Goal: Information Seeking & Learning: Check status

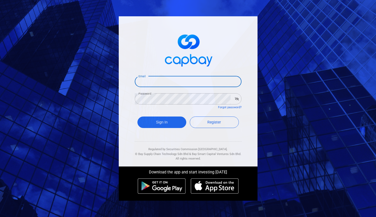
type input "[EMAIL_ADDRESS][DOMAIN_NAME]"
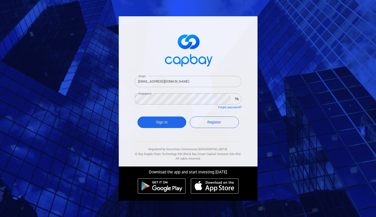
click at [135, 61] on span at bounding box center [188, 50] width 107 height 40
click at [176, 120] on button "Sign In" at bounding box center [162, 121] width 49 height 11
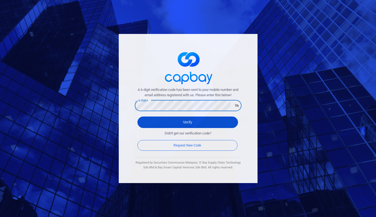
click at [150, 123] on button "Verify" at bounding box center [188, 121] width 101 height 11
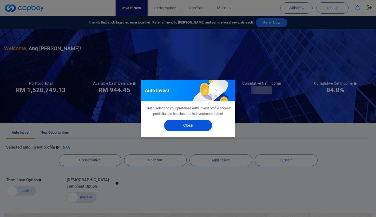
click at [182, 129] on button "Close" at bounding box center [188, 125] width 48 height 11
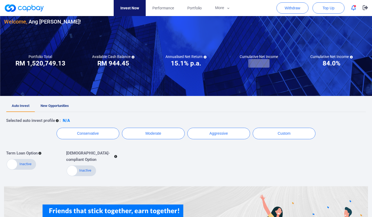
scroll to position [27, 0]
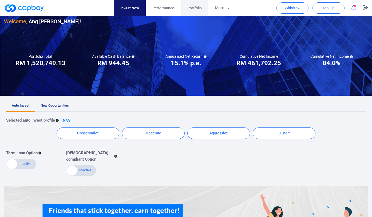
click at [196, 14] on link "Portfolio" at bounding box center [195, 8] width 28 height 16
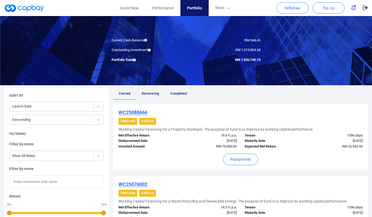
scroll to position [9, 0]
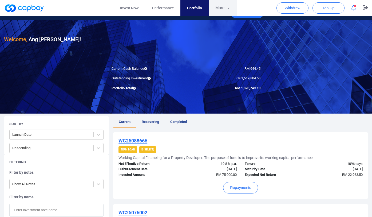
click at [218, 8] on button "More" at bounding box center [223, 8] width 29 height 16
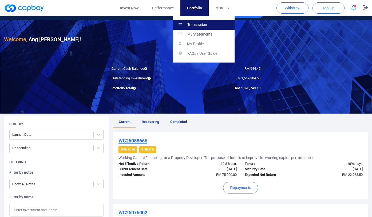
click at [212, 28] on link "Transaction" at bounding box center [203, 25] width 61 height 10
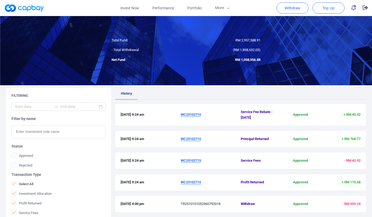
scroll to position [93, 0]
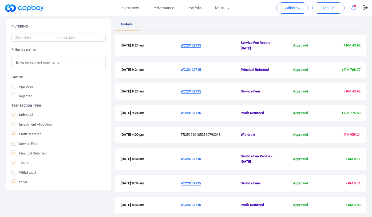
click at [197, 45] on u "WC23102715" at bounding box center [191, 45] width 20 height 4
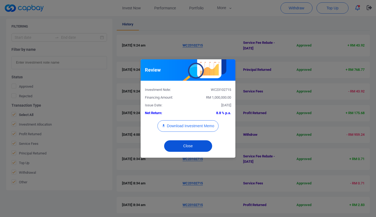
click at [198, 146] on button "Close" at bounding box center [188, 145] width 48 height 11
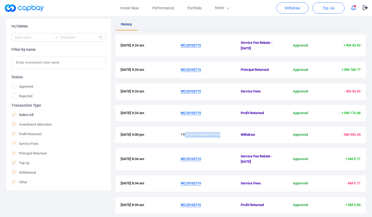
drag, startPoint x: 184, startPoint y: 132, endPoint x: 234, endPoint y: 134, distance: 50.5
click at [234, 134] on span "TR2510101052360792018" at bounding box center [211, 135] width 60 height 6
click at [198, 69] on u "WC23102715" at bounding box center [191, 70] width 20 height 4
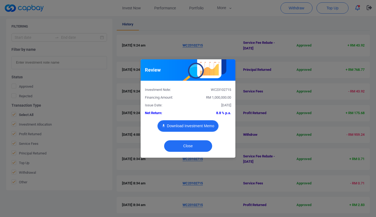
click at [201, 124] on button "Download Investment Memo" at bounding box center [188, 125] width 61 height 11
click at [228, 89] on div "WC23102715" at bounding box center [211, 90] width 47 height 6
copy div "WC23102715"
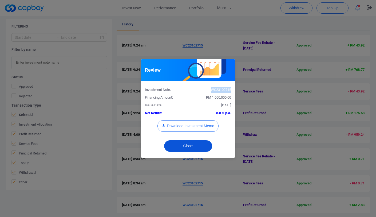
click at [195, 148] on button "Close" at bounding box center [188, 145] width 48 height 11
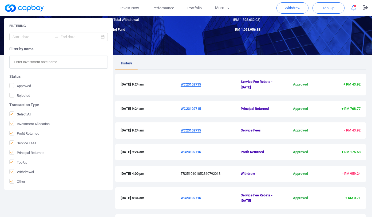
scroll to position [0, 0]
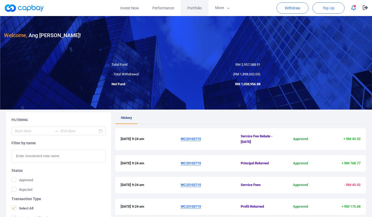
click at [193, 11] on link "Portfolio" at bounding box center [195, 8] width 28 height 16
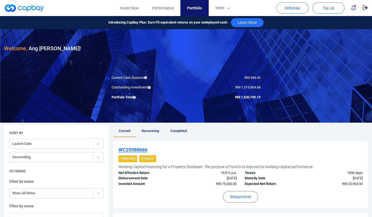
scroll to position [554, 0]
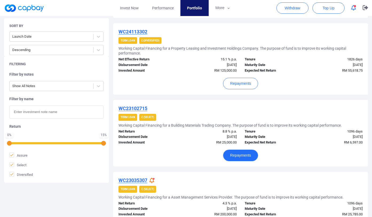
click at [243, 156] on button "Repayments" at bounding box center [240, 155] width 35 height 11
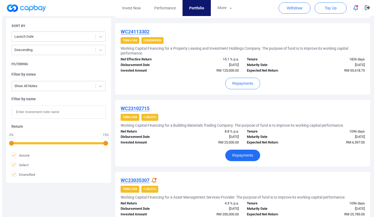
scroll to position [549, 0]
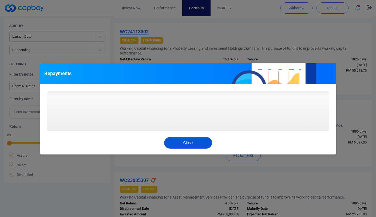
click at [195, 146] on button "Close" at bounding box center [188, 142] width 48 height 11
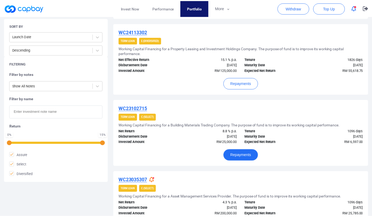
scroll to position [554, 0]
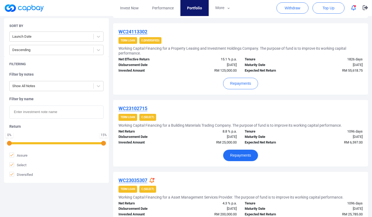
click at [249, 155] on button "Repayments" at bounding box center [240, 155] width 35 height 11
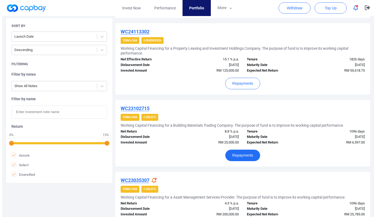
scroll to position [549, 0]
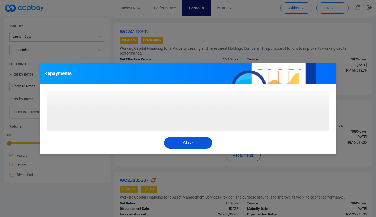
click at [206, 142] on button "Close" at bounding box center [188, 142] width 48 height 11
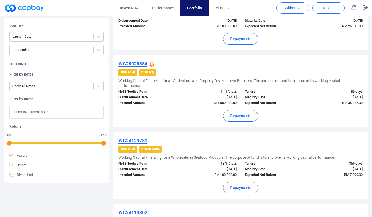
scroll to position [376, 0]
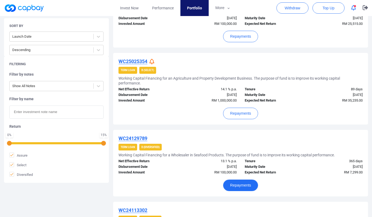
click at [248, 179] on button "Repayments" at bounding box center [240, 184] width 35 height 11
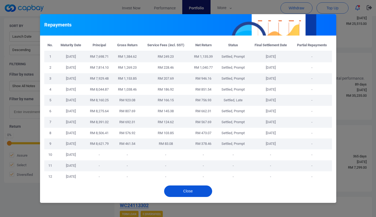
click at [199, 187] on button "Close" at bounding box center [188, 190] width 48 height 11
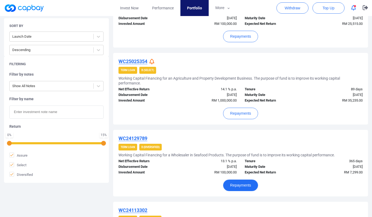
click at [235, 184] on button "Repayments" at bounding box center [240, 184] width 35 height 11
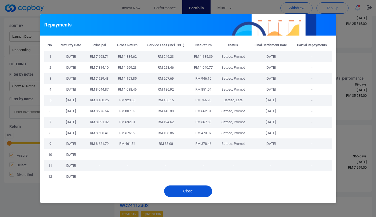
click at [193, 193] on button "Close" at bounding box center [188, 190] width 48 height 11
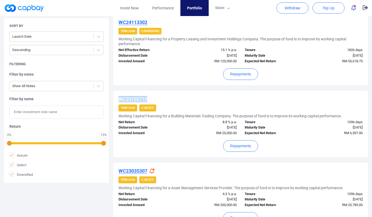
scroll to position [564, 0]
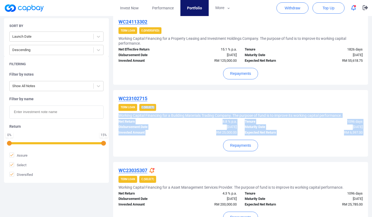
drag, startPoint x: 273, startPoint y: 103, endPoint x: 291, endPoint y: 144, distance: 44.2
click at [291, 143] on div "WC23102715 Term Loan C (Select) Working Capital Financing for a Building Materi…" at bounding box center [240, 123] width 255 height 66
click at [291, 144] on div "Repayments" at bounding box center [241, 143] width 244 height 16
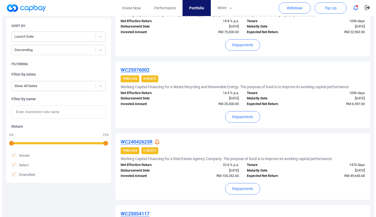
scroll to position [158, 0]
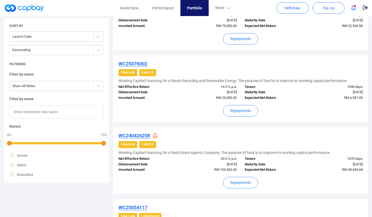
click at [161, 135] on div "WC24042625R" at bounding box center [241, 135] width 244 height 6
click at [157, 135] on icon at bounding box center [155, 136] width 5 height 6
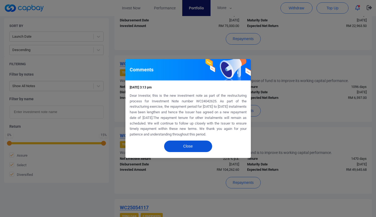
click at [197, 147] on button "Close" at bounding box center [188, 145] width 48 height 11
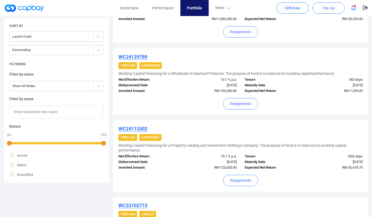
scroll to position [309, 0]
click at [153, 129] on icon at bounding box center [152, 129] width 5 height 6
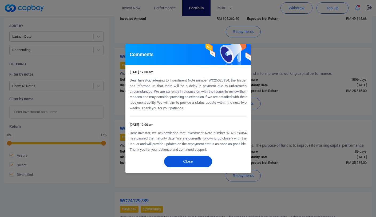
click at [195, 156] on button "Close" at bounding box center [188, 161] width 48 height 11
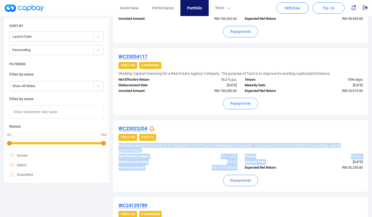
drag, startPoint x: 200, startPoint y: 136, endPoint x: 324, endPoint y: 167, distance: 127.6
click at [324, 166] on div "WC25025354 Term Loan B (Select) Working Capital Financing for an Agriculture an…" at bounding box center [240, 155] width 255 height 71
click at [324, 167] on div "RM 35,235.00" at bounding box center [335, 168] width 63 height 6
drag, startPoint x: 329, startPoint y: 169, endPoint x: 278, endPoint y: 142, distance: 57.6
click at [278, 142] on div "WC25025354 Term Loan B (Select) Working Capital Financing for an Agriculture an…" at bounding box center [240, 155] width 255 height 71
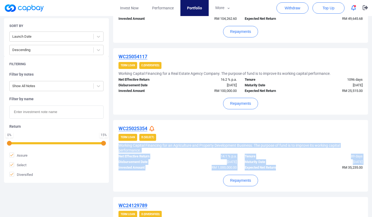
click at [278, 142] on div "WC25025354 Term Loan B (Select) Working Capital Financing for an Agriculture an…" at bounding box center [240, 155] width 255 height 71
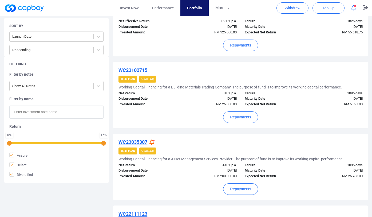
scroll to position [658, 0]
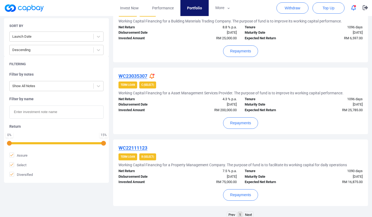
click at [156, 74] on div at bounding box center [153, 76] width 6 height 6
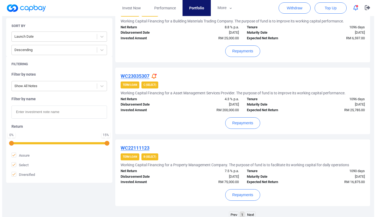
scroll to position [653, 0]
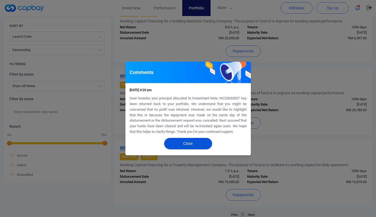
click at [196, 139] on button "Close" at bounding box center [188, 143] width 48 height 11
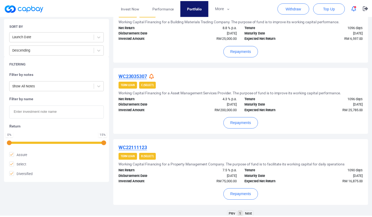
scroll to position [658, 0]
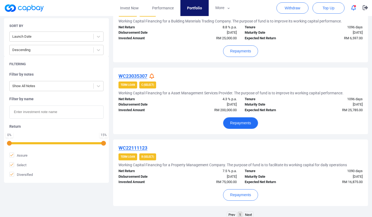
click at [245, 121] on button "Repayments" at bounding box center [240, 122] width 35 height 11
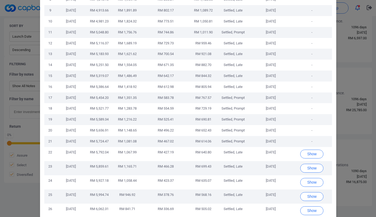
scroll to position [264, 0]
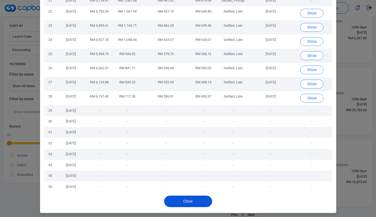
click at [197, 202] on button "Close" at bounding box center [188, 200] width 48 height 11
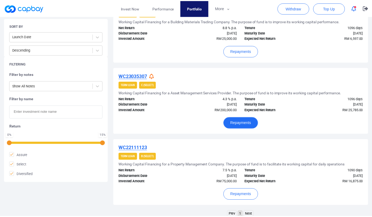
scroll to position [658, 0]
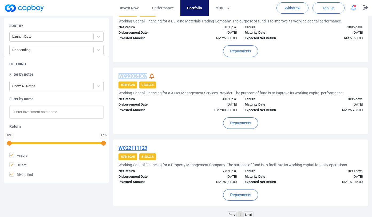
drag, startPoint x: 148, startPoint y: 74, endPoint x: 116, endPoint y: 76, distance: 32.9
click at [116, 76] on div "WC23035307 Term Loan C (Select) Working Capital Financing for a Asset Managemen…" at bounding box center [240, 101] width 255 height 66
copy u "WC23035307"
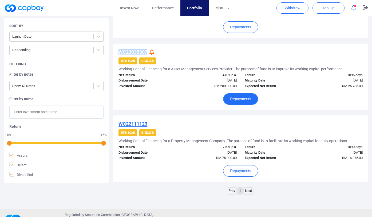
click at [239, 103] on button "Repayments" at bounding box center [240, 98] width 35 height 11
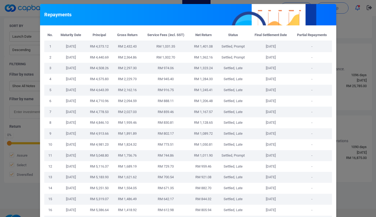
scroll to position [264, 0]
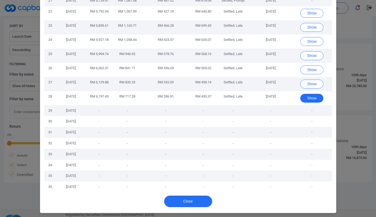
click at [306, 94] on button "Show" at bounding box center [311, 98] width 23 height 9
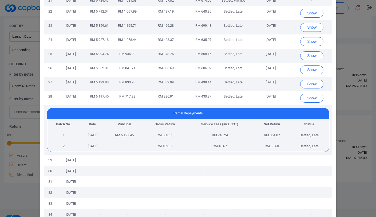
click at [306, 93] on td "Show" at bounding box center [312, 98] width 40 height 14
click at [307, 95] on button "Show" at bounding box center [311, 98] width 23 height 9
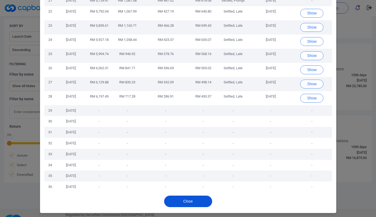
click at [205, 201] on button "Close" at bounding box center [188, 200] width 48 height 11
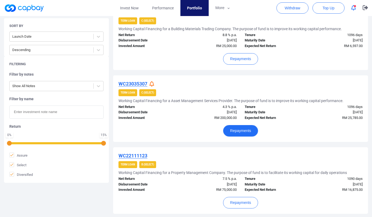
scroll to position [697, 0]
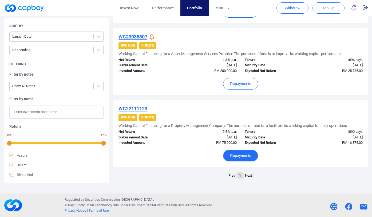
click at [246, 151] on button "Repayments" at bounding box center [240, 155] width 35 height 11
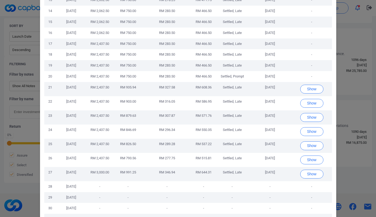
scroll to position [264, 0]
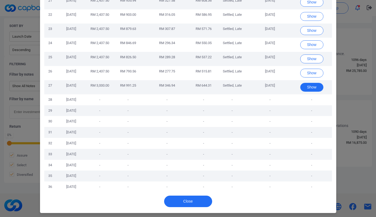
click at [308, 87] on button "Show" at bounding box center [311, 87] width 23 height 9
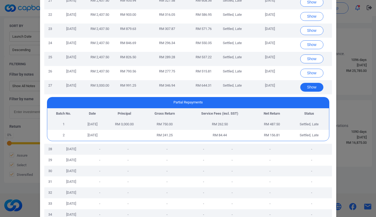
click at [308, 87] on button "Show" at bounding box center [311, 87] width 23 height 9
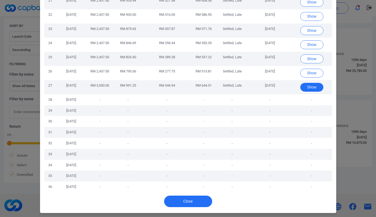
click at [308, 87] on button "Show" at bounding box center [311, 87] width 23 height 9
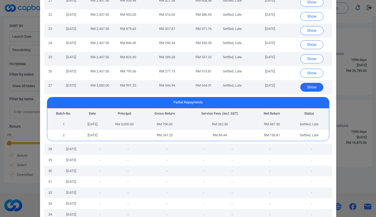
click at [308, 87] on button "Show" at bounding box center [311, 87] width 23 height 9
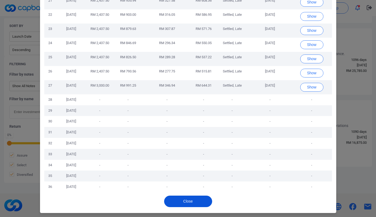
click at [196, 199] on button "Close" at bounding box center [188, 200] width 48 height 11
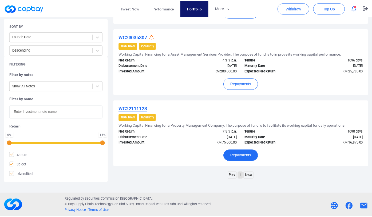
scroll to position [697, 0]
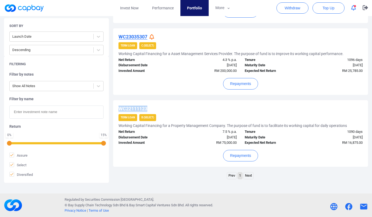
drag, startPoint x: 152, startPoint y: 108, endPoint x: 113, endPoint y: 108, distance: 38.2
click at [113, 108] on div "WC22111123 Term Loan B (Select) Working Capital Financing for a Property Manage…" at bounding box center [240, 133] width 255 height 66
copy u "WC22111123"
click at [240, 153] on button "Repayments" at bounding box center [240, 155] width 35 height 11
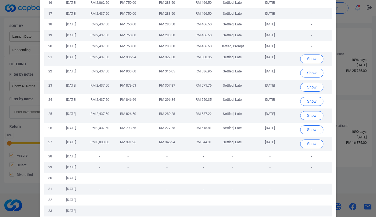
scroll to position [264, 0]
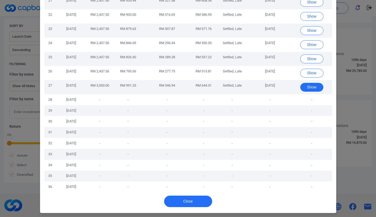
click at [315, 84] on button "Show" at bounding box center [311, 87] width 23 height 9
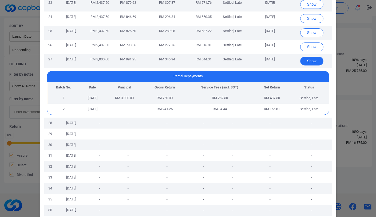
scroll to position [313, 0]
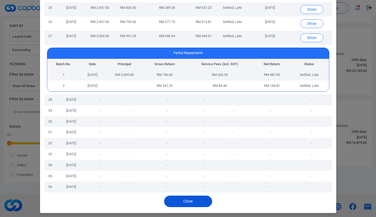
click at [193, 199] on button "Close" at bounding box center [188, 200] width 48 height 11
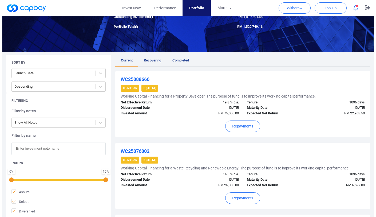
scroll to position [59, 0]
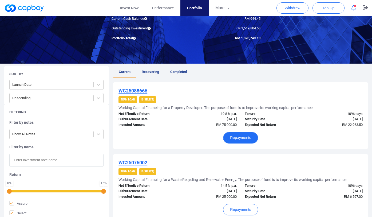
click at [235, 138] on button "Repayments" at bounding box center [240, 137] width 35 height 11
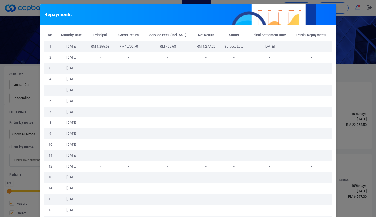
scroll to position [269, 0]
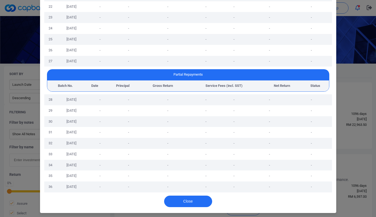
click at [179, 148] on td "-" at bounding box center [167, 143] width 49 height 11
click at [189, 205] on button "Close" at bounding box center [188, 200] width 48 height 11
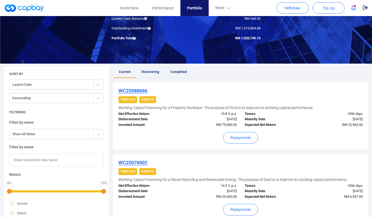
click at [202, 138] on div "Repayments" at bounding box center [241, 136] width 244 height 16
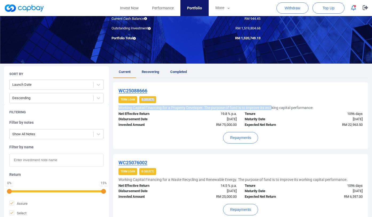
drag, startPoint x: 200, startPoint y: 96, endPoint x: 276, endPoint y: 109, distance: 76.4
click at [276, 109] on div "WC25088666 Term Loan B (Select) Working Capital Financing for a Property Develo…" at bounding box center [240, 115] width 255 height 66
click at [276, 109] on h5 "Working Capital Financing for a Property Developer. The purpose of fund is to i…" at bounding box center [216, 107] width 195 height 5
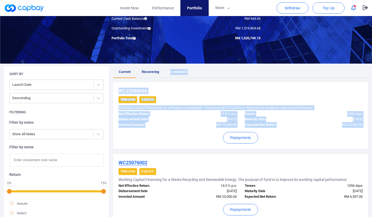
drag, startPoint x: 293, startPoint y: 137, endPoint x: 241, endPoint y: 66, distance: 87.9
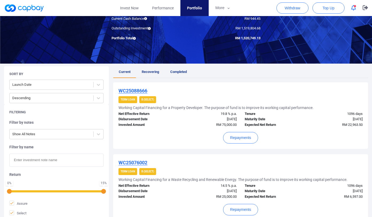
click at [241, 86] on div "WC25088666 Term Loan B (Select) Working Capital Financing for a Property Develo…" at bounding box center [240, 115] width 255 height 66
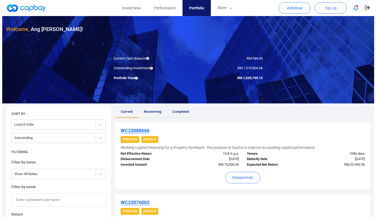
scroll to position [23, 0]
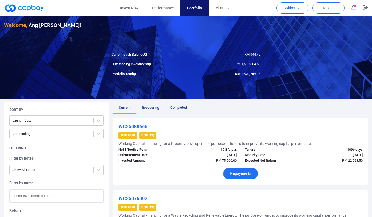
click at [237, 173] on button "Repayments" at bounding box center [240, 173] width 35 height 11
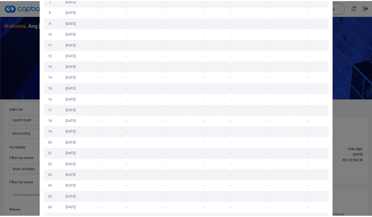
scroll to position [269, 0]
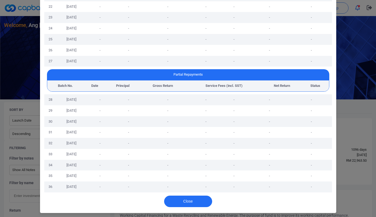
click at [202, 191] on td "-" at bounding box center [207, 186] width 28 height 11
click at [201, 195] on button "Close" at bounding box center [188, 200] width 48 height 11
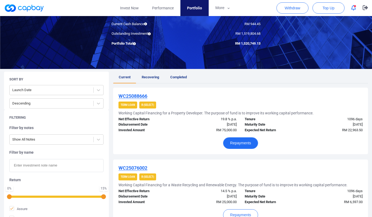
scroll to position [54, 0]
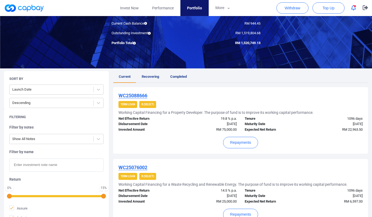
click at [197, 113] on h5 "Working Capital Financing for a Property Developer. The purpose of fund is to i…" at bounding box center [216, 112] width 195 height 5
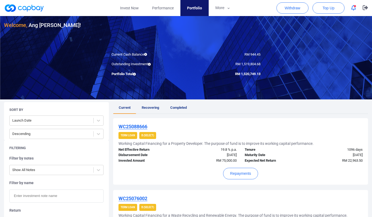
scroll to position [0, 0]
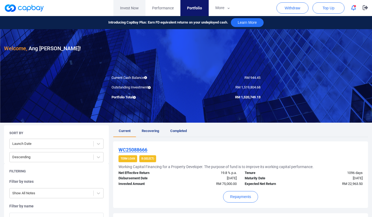
click at [132, 10] on link "Invest Now" at bounding box center [129, 8] width 32 height 16
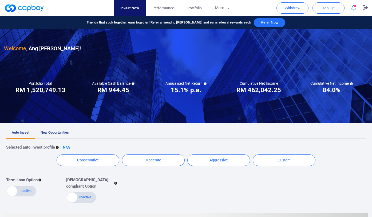
click at [48, 133] on span "New Opportunities" at bounding box center [55, 132] width 28 height 4
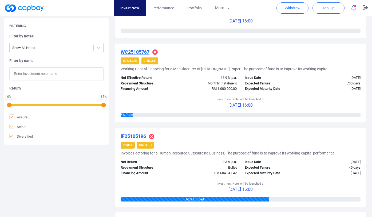
scroll to position [169, 0]
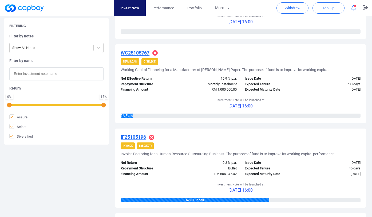
drag, startPoint x: 269, startPoint y: 108, endPoint x: 196, endPoint y: 100, distance: 73.3
click at [196, 100] on div "Investment Note will be launched at [DATE] 16:00" at bounding box center [241, 102] width 240 height 21
drag, startPoint x: 188, startPoint y: 100, endPoint x: 291, endPoint y: 110, distance: 103.6
click at [291, 110] on div "Investment Note will be launched at [DATE] 16:00" at bounding box center [241, 102] width 240 height 21
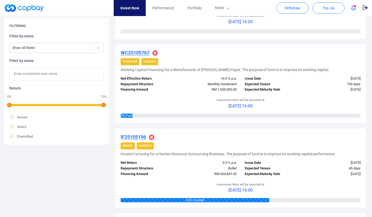
click at [291, 110] on div "Investment Note will be launched at [DATE] 16:00" at bounding box center [241, 102] width 240 height 21
drag, startPoint x: 118, startPoint y: 53, endPoint x: 152, endPoint y: 51, distance: 34.2
click at [152, 51] on div "WC25105767 Term Loan C (Select) Working Capital Financing for a Manufacturer of…" at bounding box center [240, 83] width 251 height 79
copy div "WC25105767"
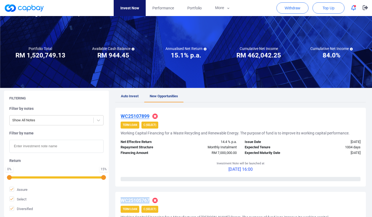
scroll to position [0, 0]
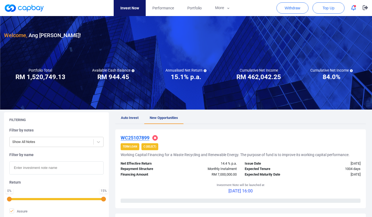
drag, startPoint x: 80, startPoint y: 51, endPoint x: 304, endPoint y: 89, distance: 226.9
click at [304, 89] on div at bounding box center [186, 62] width 372 height 93
